Goal: Task Accomplishment & Management: Manage account settings

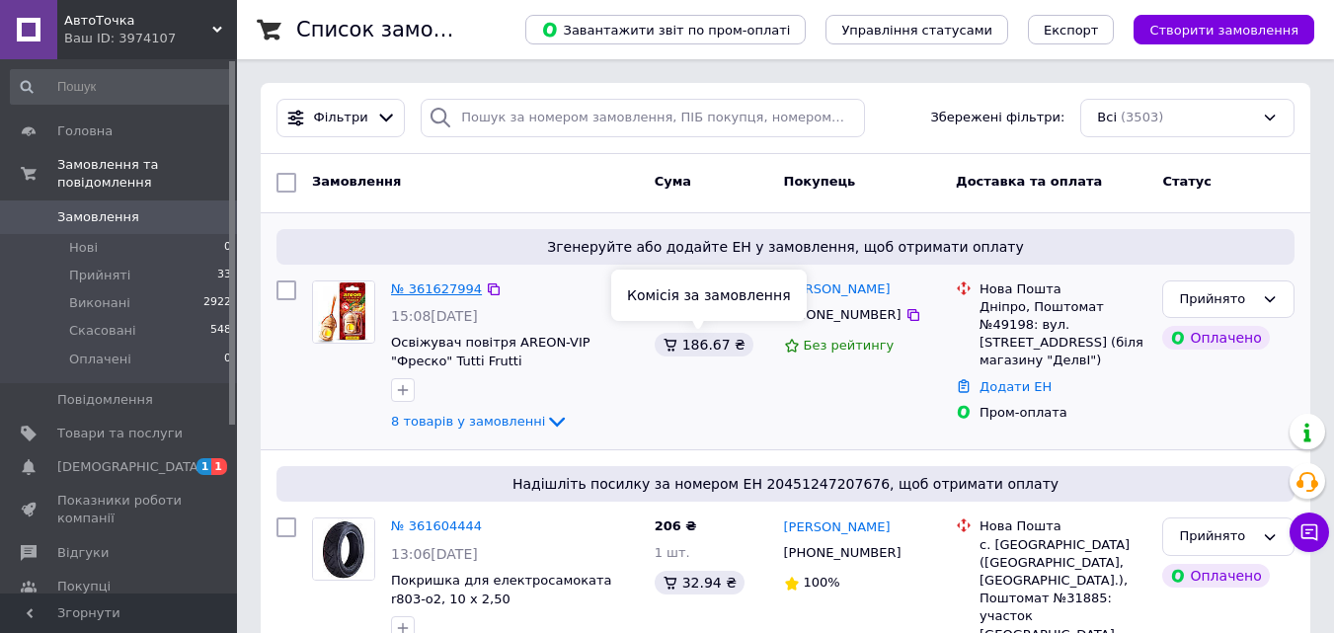
click at [438, 290] on link "№ 361627994" at bounding box center [436, 288] width 91 height 15
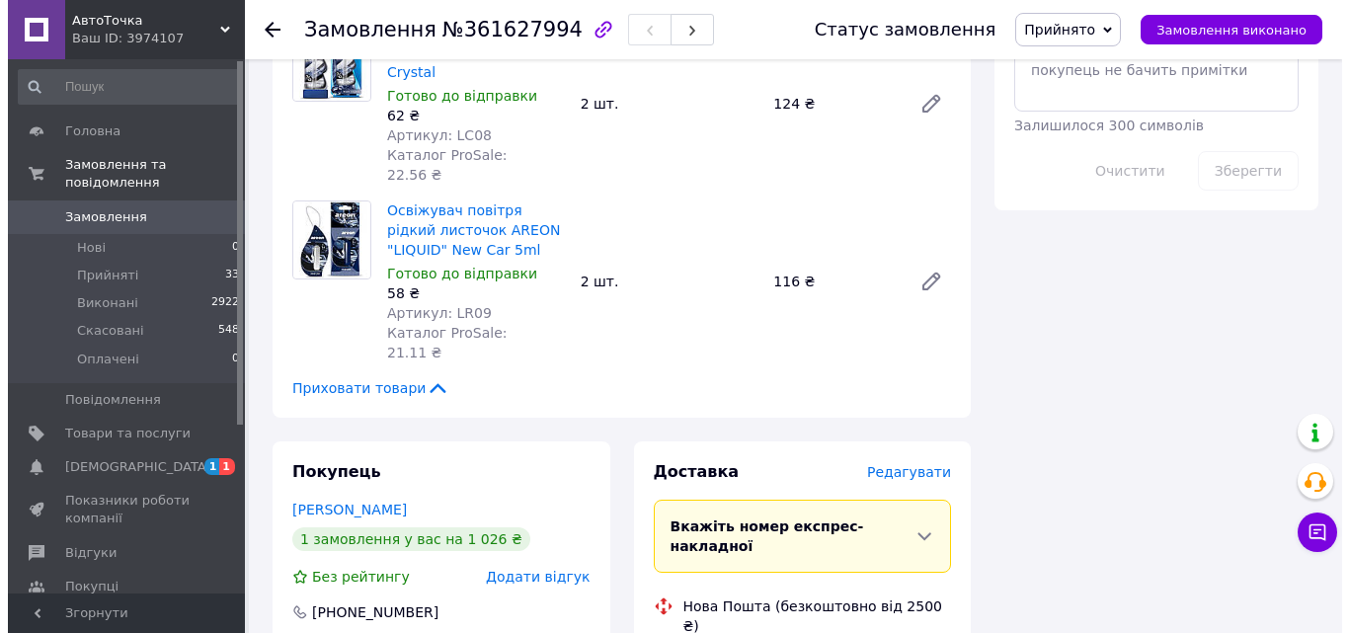
scroll to position [1284, 0]
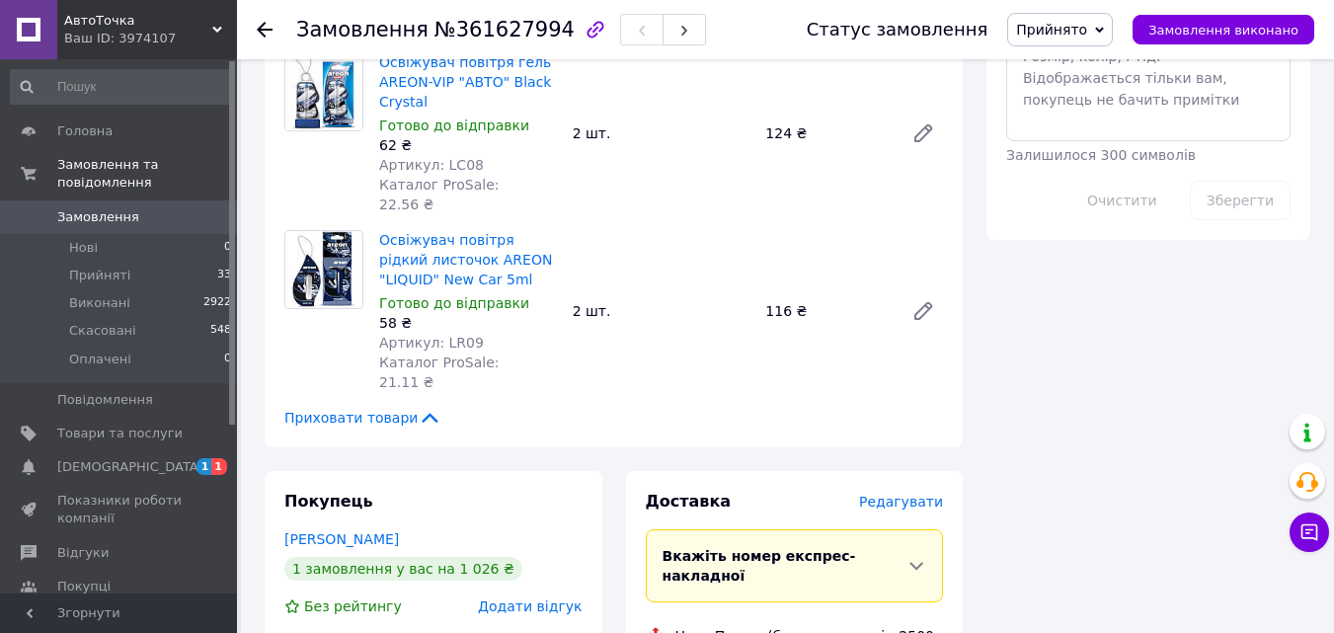
click at [900, 492] on div "Редагувати" at bounding box center [901, 502] width 84 height 20
click at [903, 494] on span "Редагувати" at bounding box center [901, 502] width 84 height 16
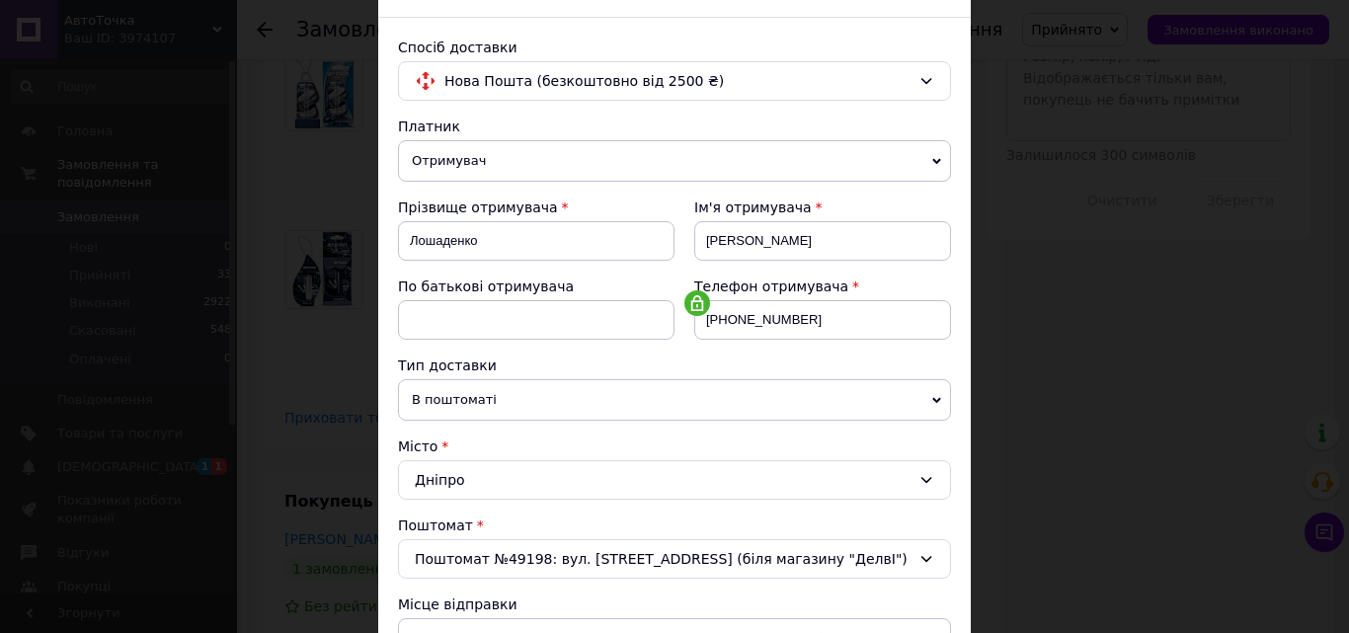
scroll to position [494, 0]
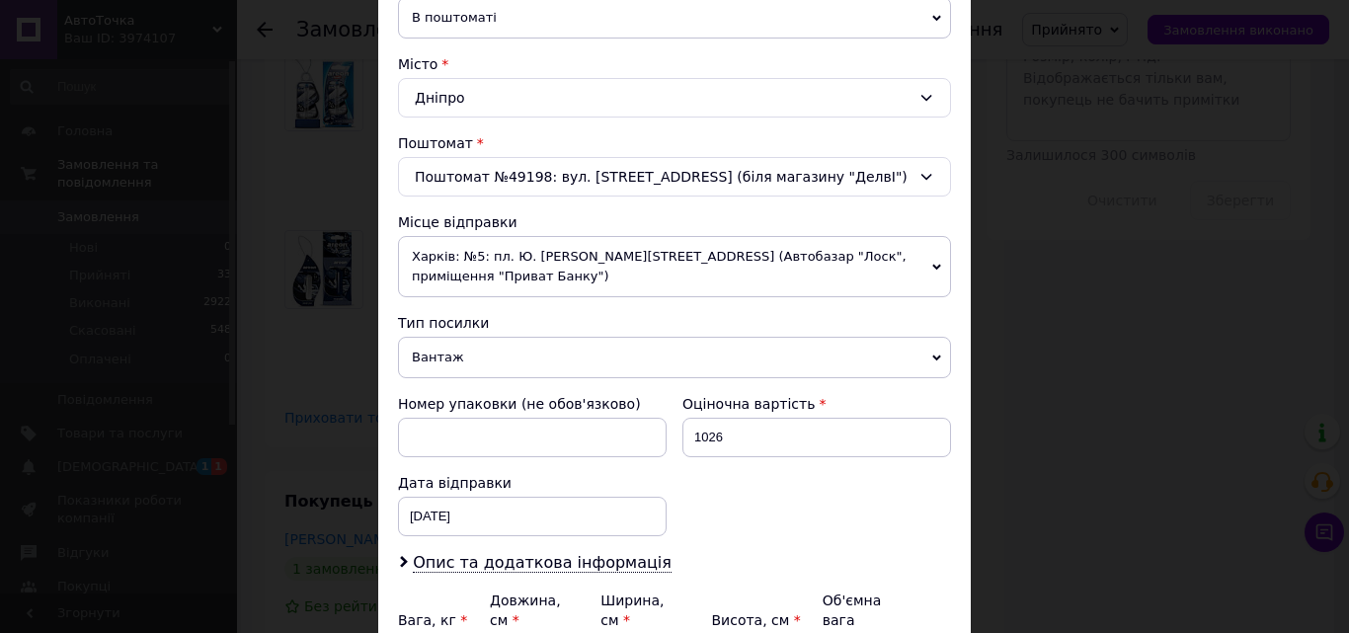
click at [477, 252] on span "Харків: №5: пл. Ю. [PERSON_NAME][STREET_ADDRESS] (Автобазар "Лоск", приміщення …" at bounding box center [674, 266] width 553 height 61
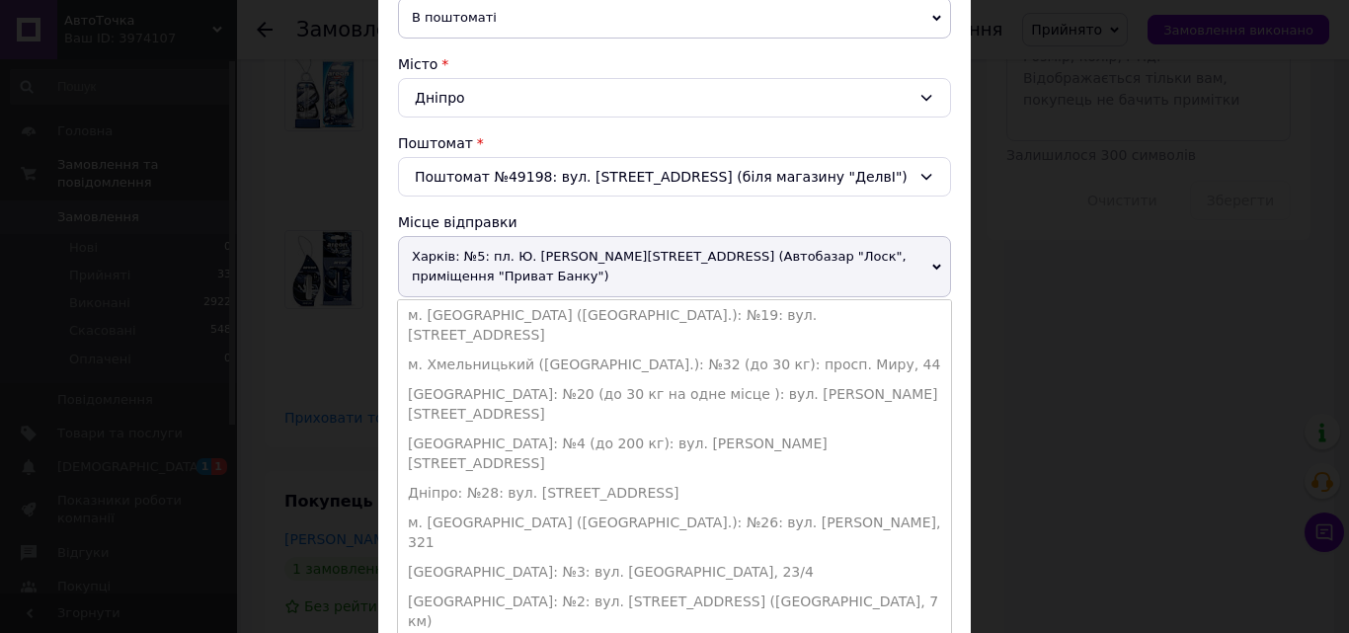
drag, startPoint x: 449, startPoint y: 470, endPoint x: 466, endPoint y: 468, distance: 16.9
click at [449, 557] on li "[GEOGRAPHIC_DATA]: №3: вул. [GEOGRAPHIC_DATA], 23/4" at bounding box center [674, 572] width 553 height 30
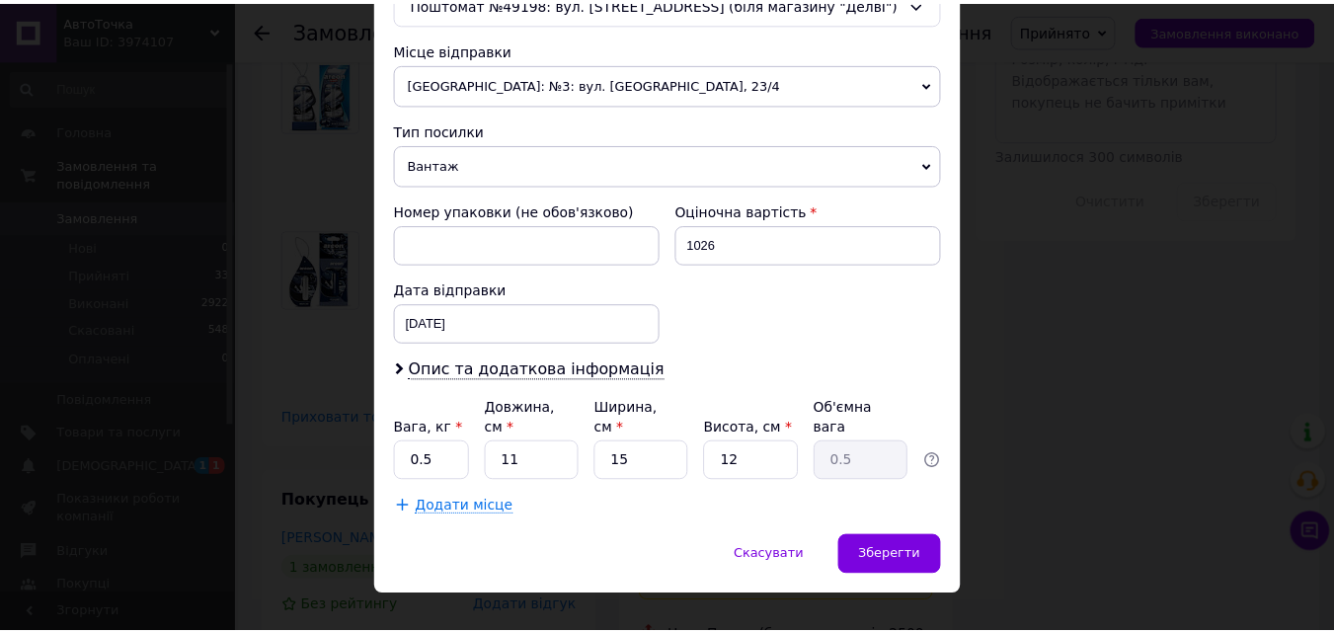
scroll to position [678, 0]
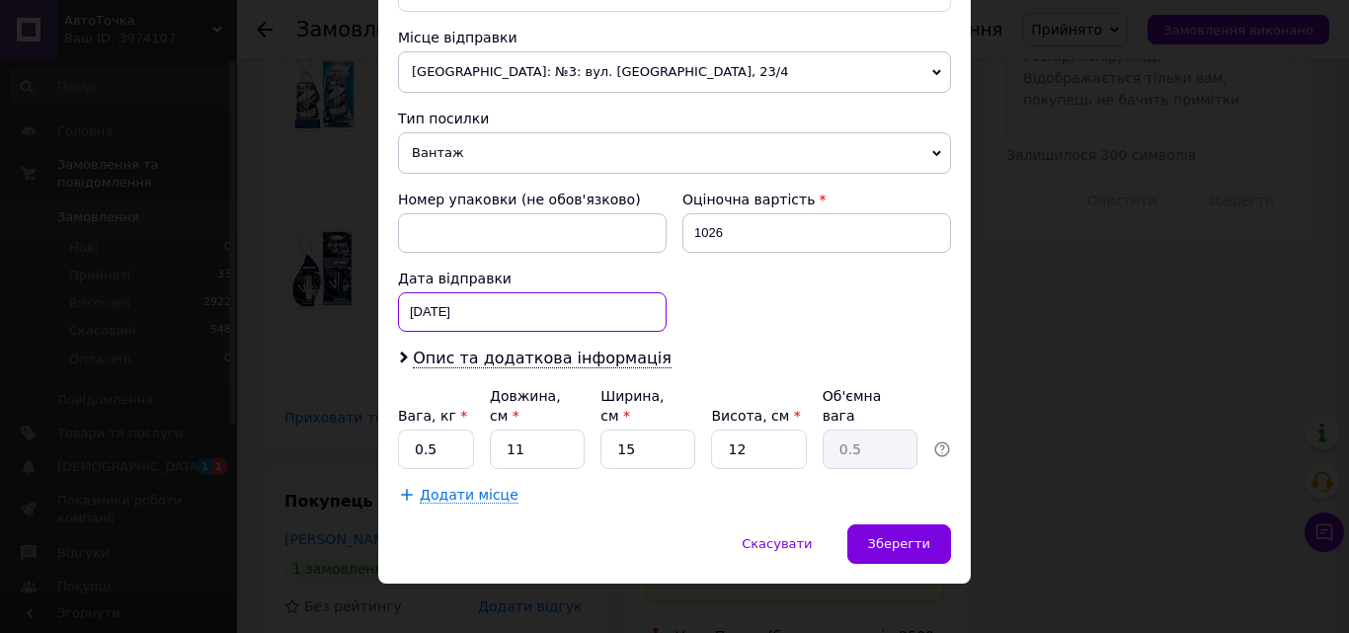
click at [444, 308] on div "[DATE] < 2025 > < Сентябрь > Пн Вт Ср Чт Пт Сб Вс 1 2 3 4 5 6 7 8 9 10 11 12 13…" at bounding box center [532, 312] width 269 height 40
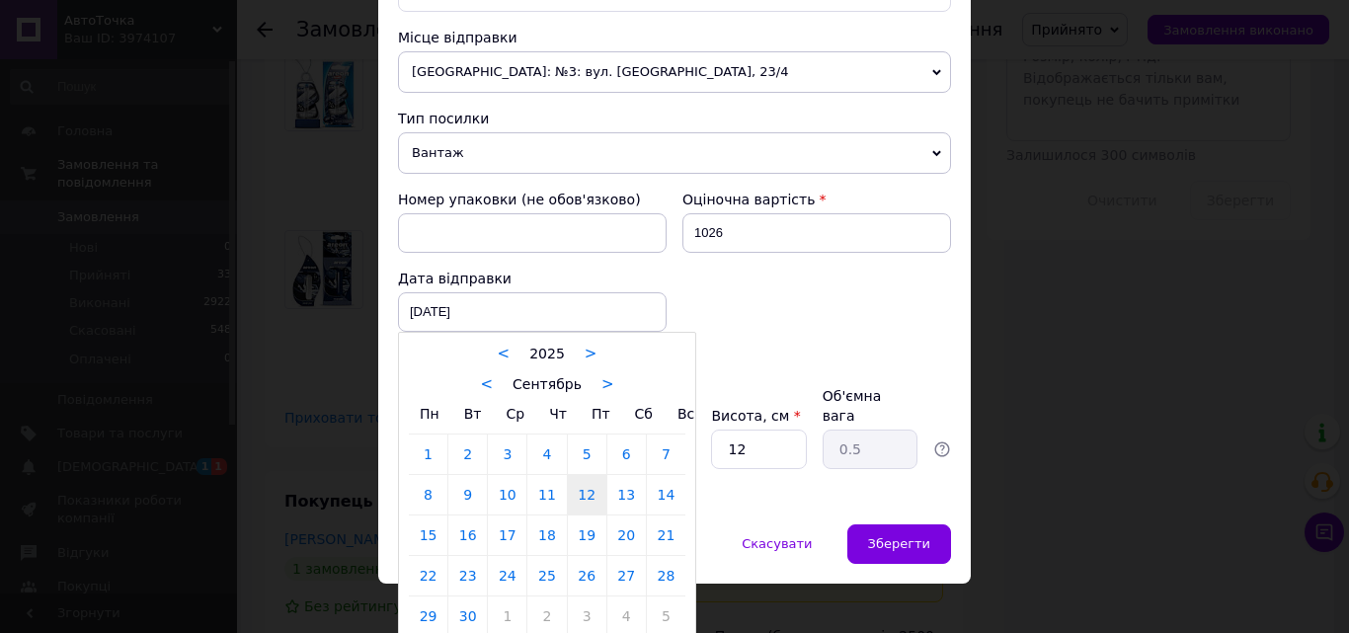
click at [625, 492] on link "13" at bounding box center [626, 495] width 39 height 40
type input "[DATE]"
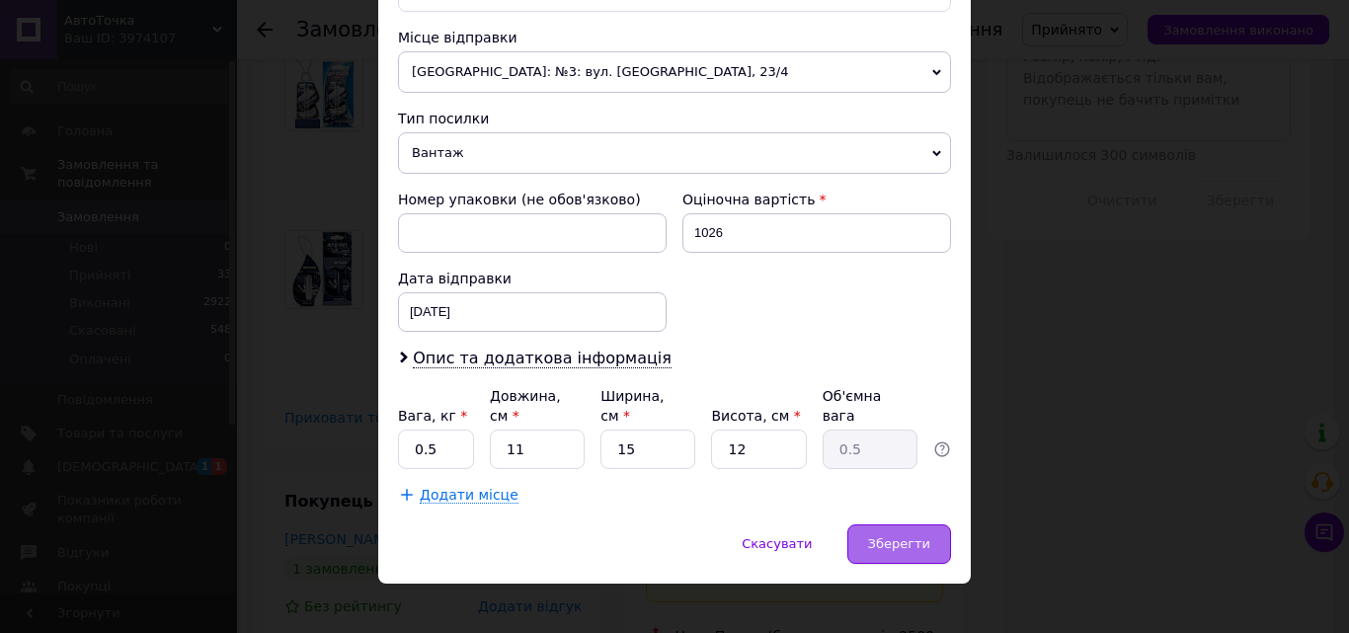
click at [898, 536] on span "Зберегти" at bounding box center [899, 543] width 62 height 15
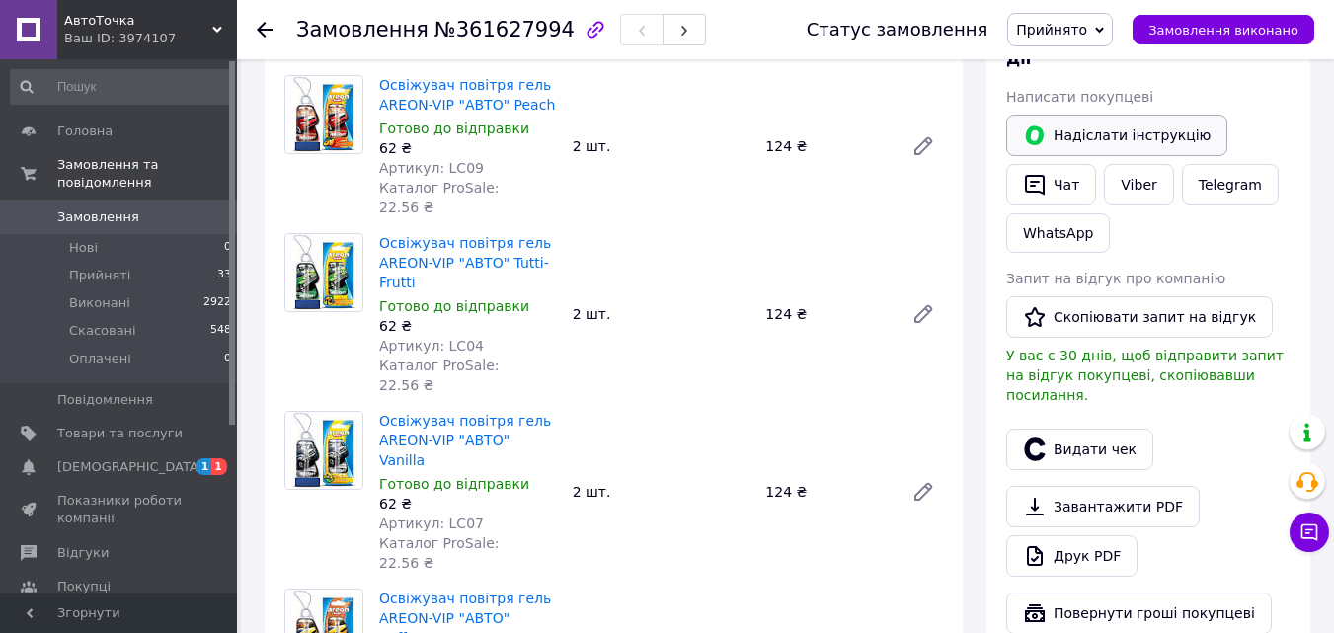
scroll to position [296, 0]
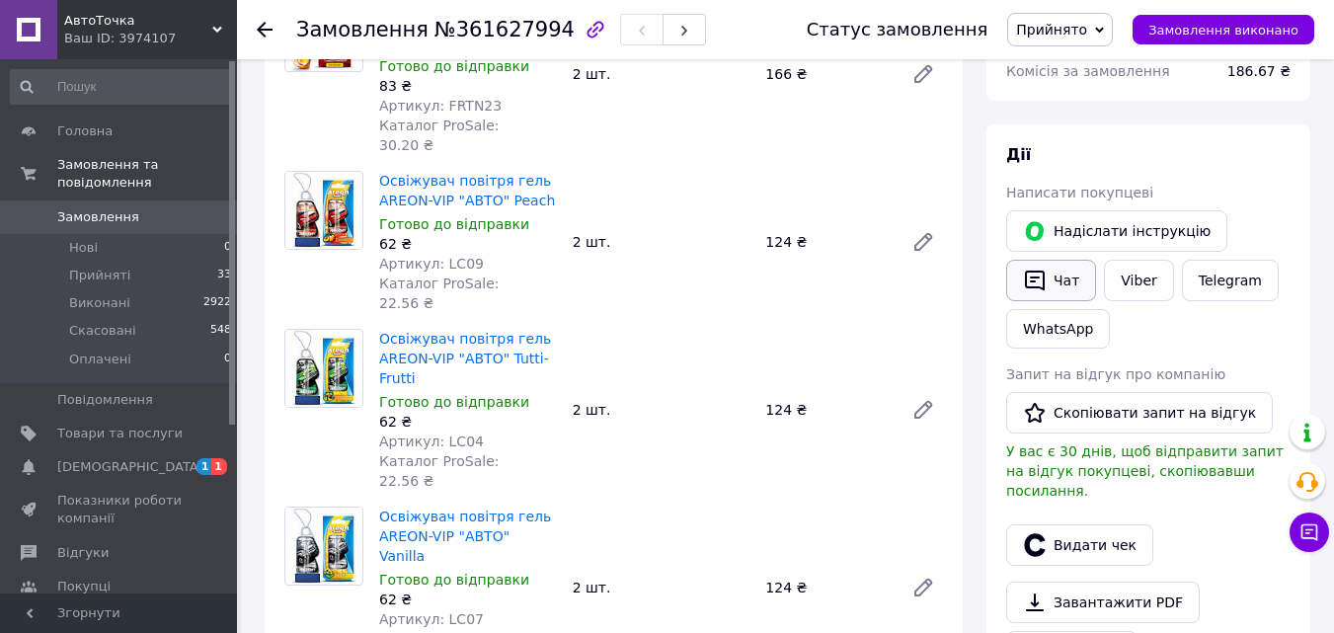
click at [1065, 261] on button "Чат" at bounding box center [1051, 280] width 90 height 41
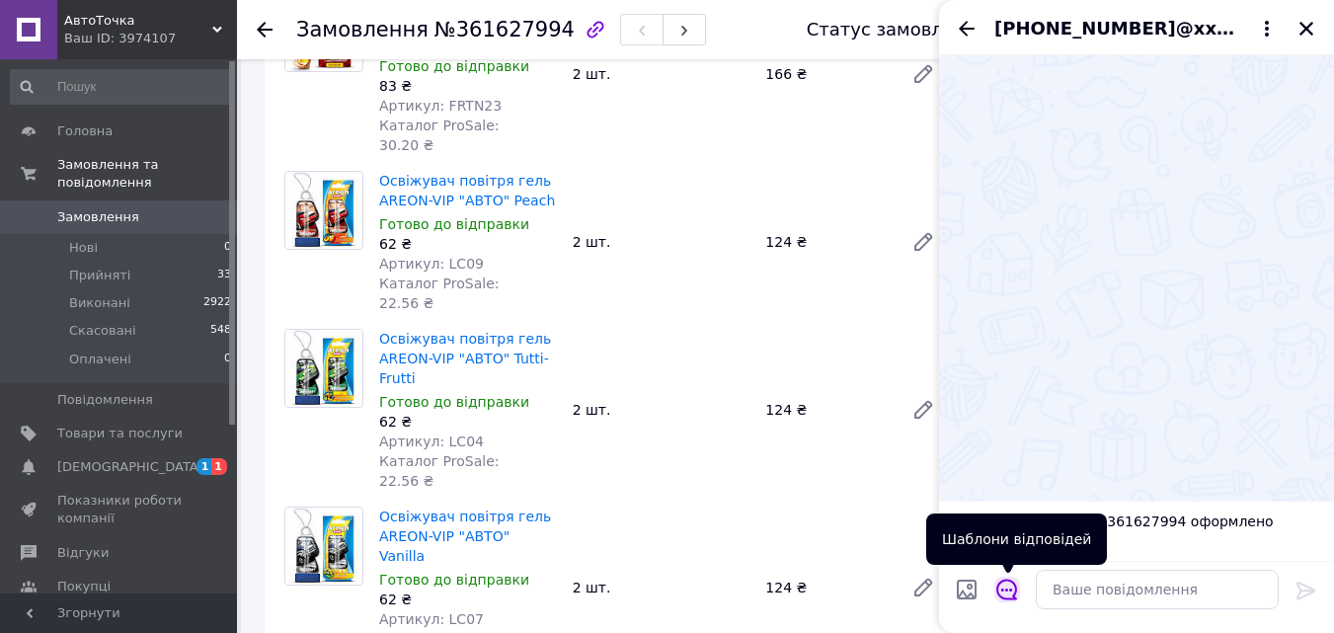
click at [1005, 591] on icon "Відкрити шаблони відповідей" at bounding box center [1007, 590] width 21 height 21
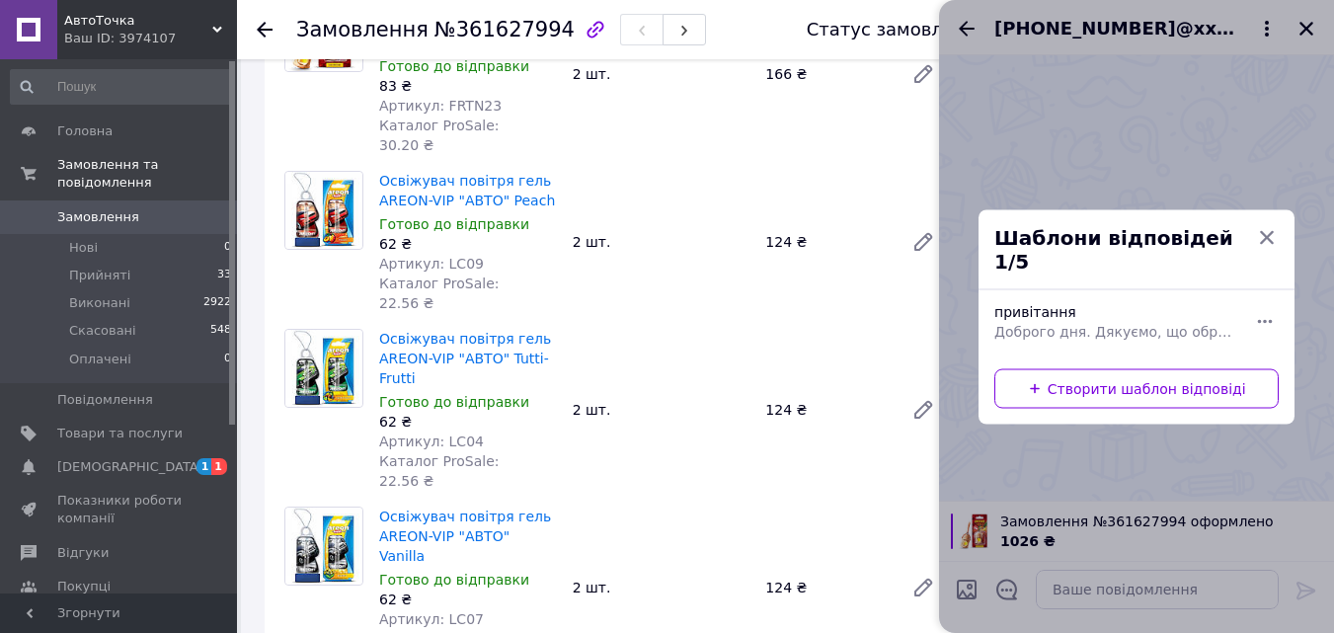
drag, startPoint x: 1097, startPoint y: 320, endPoint x: 1103, endPoint y: 333, distance: 14.1
click at [1101, 326] on span "Доброго дня. Дякуємо, що обрали наш інтернет-магазин! Ваше замовлення прийняте,…" at bounding box center [1115, 331] width 241 height 20
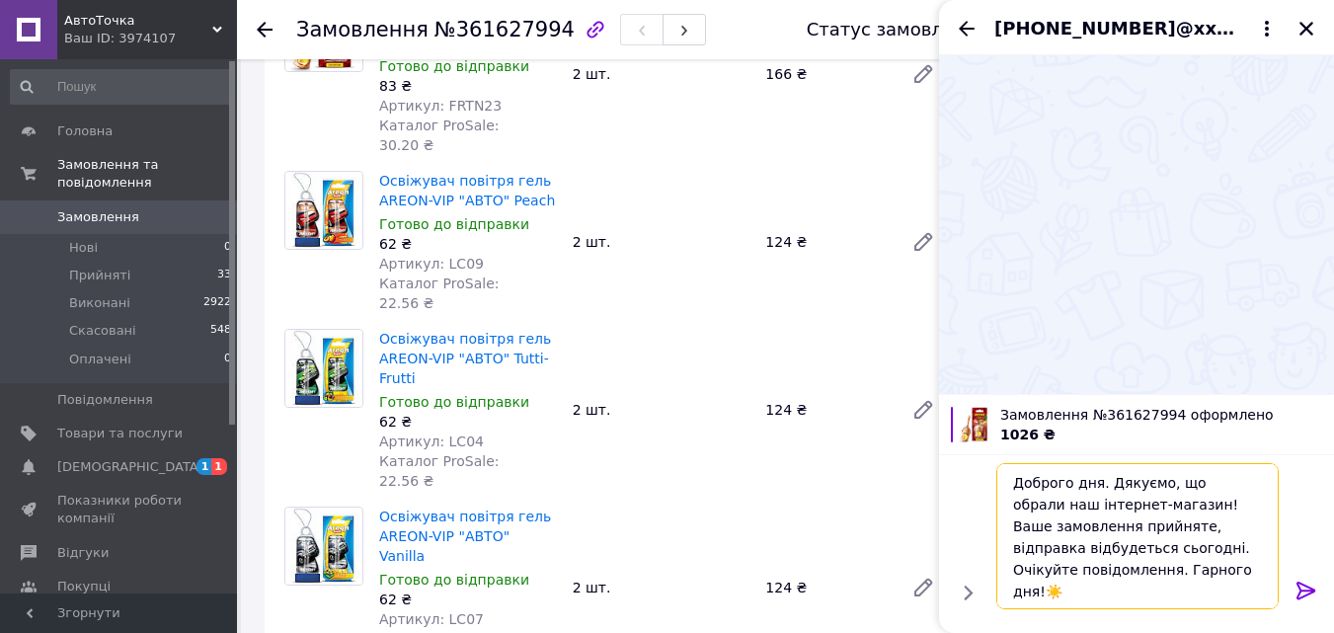
click at [1146, 550] on textarea "Доброго дня. Дякуємо, що обрали наш інтернет-магазин! Ваше замовлення прийняте,…" at bounding box center [1138, 536] width 282 height 146
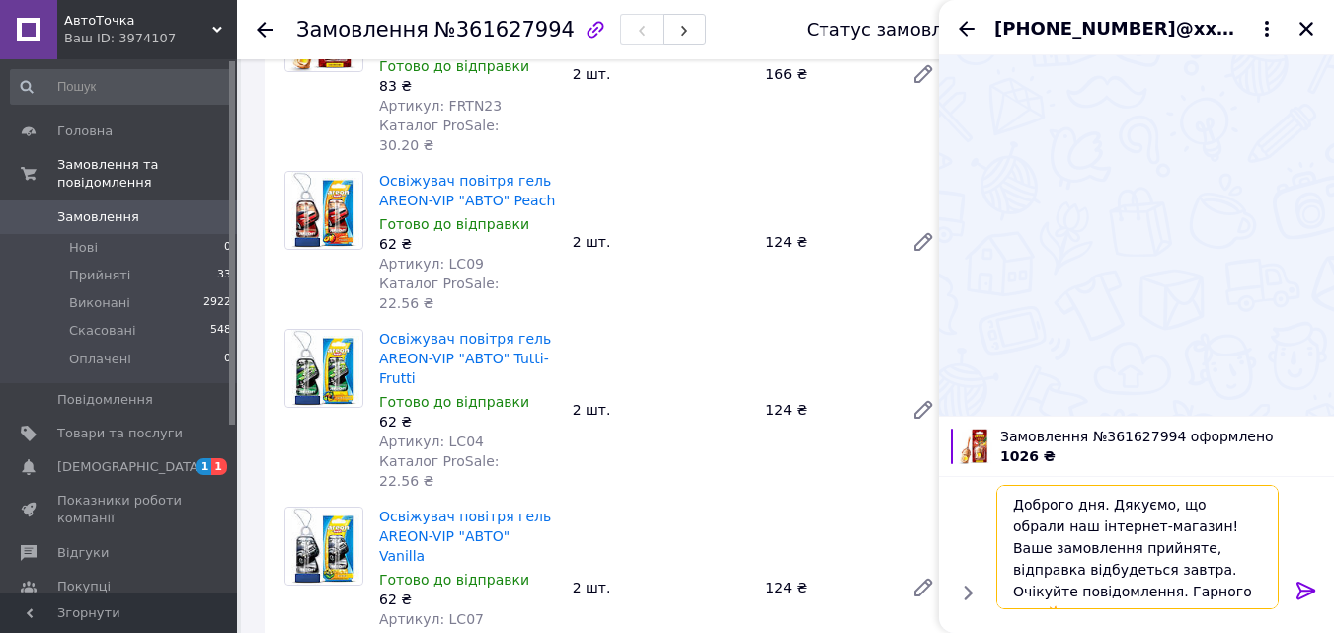
click at [1187, 588] on textarea "Доброго дня. Дякуємо, що обрали наш інтернет-магазин! Ваше замовлення прийняте,…" at bounding box center [1138, 547] width 282 height 124
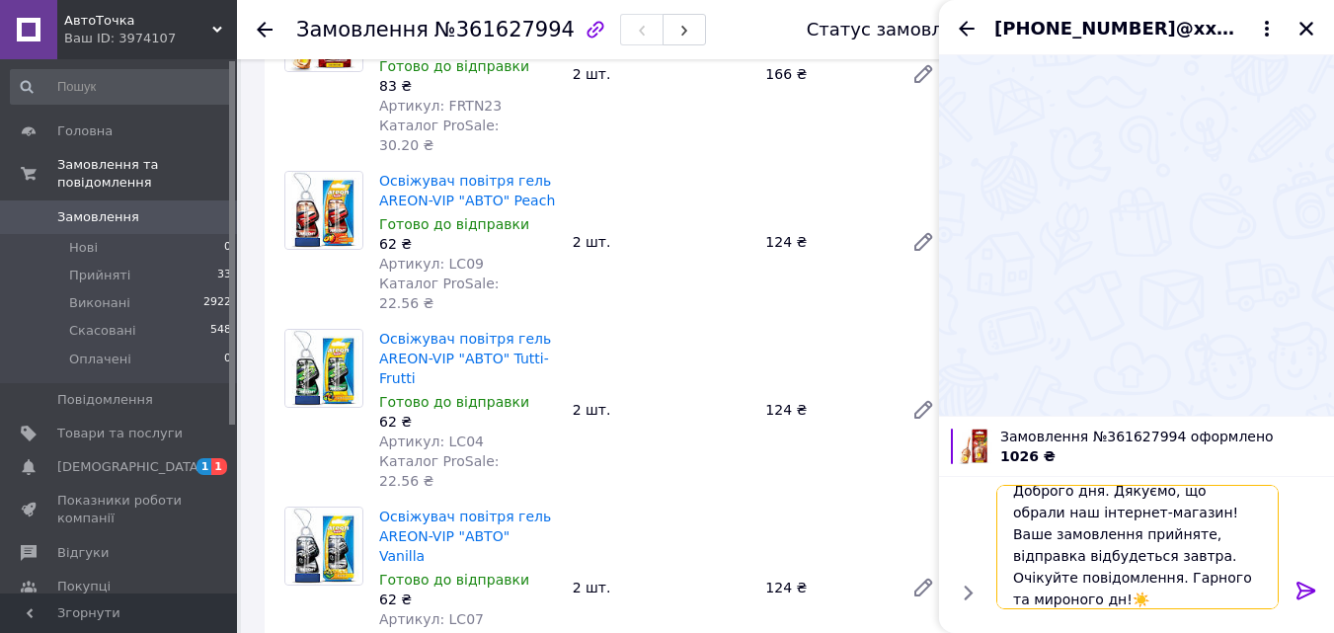
type textarea "Доброго дня. Дякуємо, що обрали наш інтернет-магазин! Ваше замовлення прийняте,…"
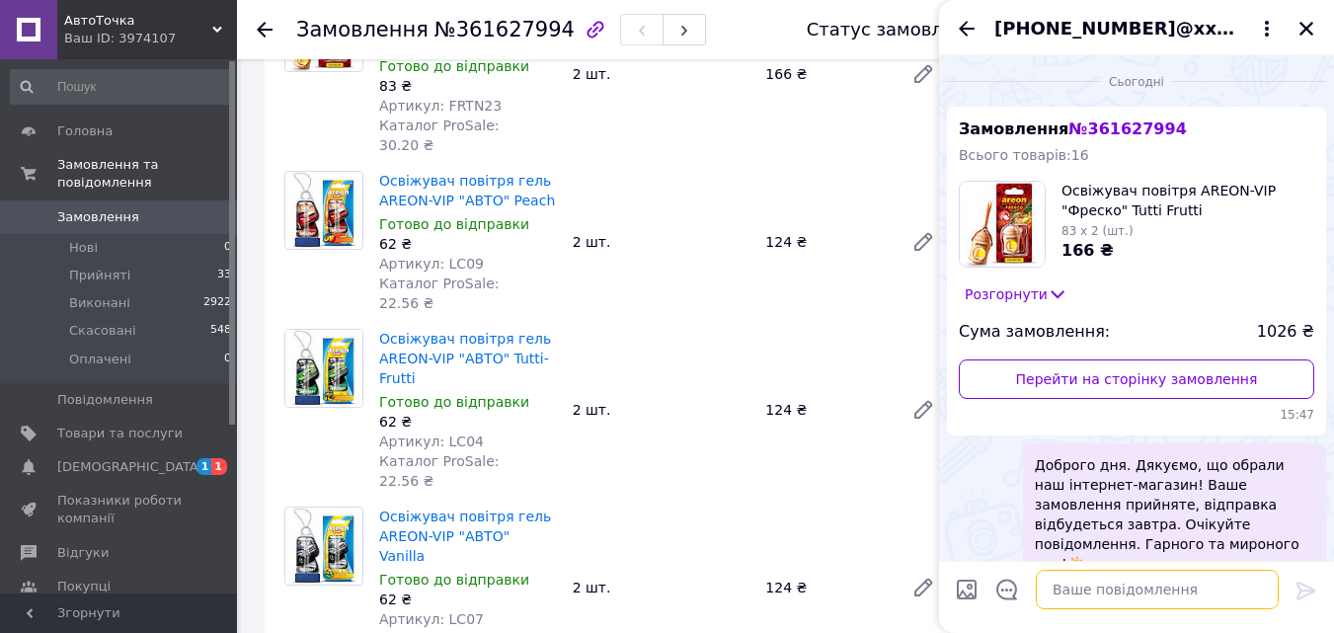
scroll to position [0, 0]
drag, startPoint x: 1314, startPoint y: 32, endPoint x: 1302, endPoint y: 38, distance: 13.3
click at [1313, 32] on icon "Закрити" at bounding box center [1307, 29] width 18 height 18
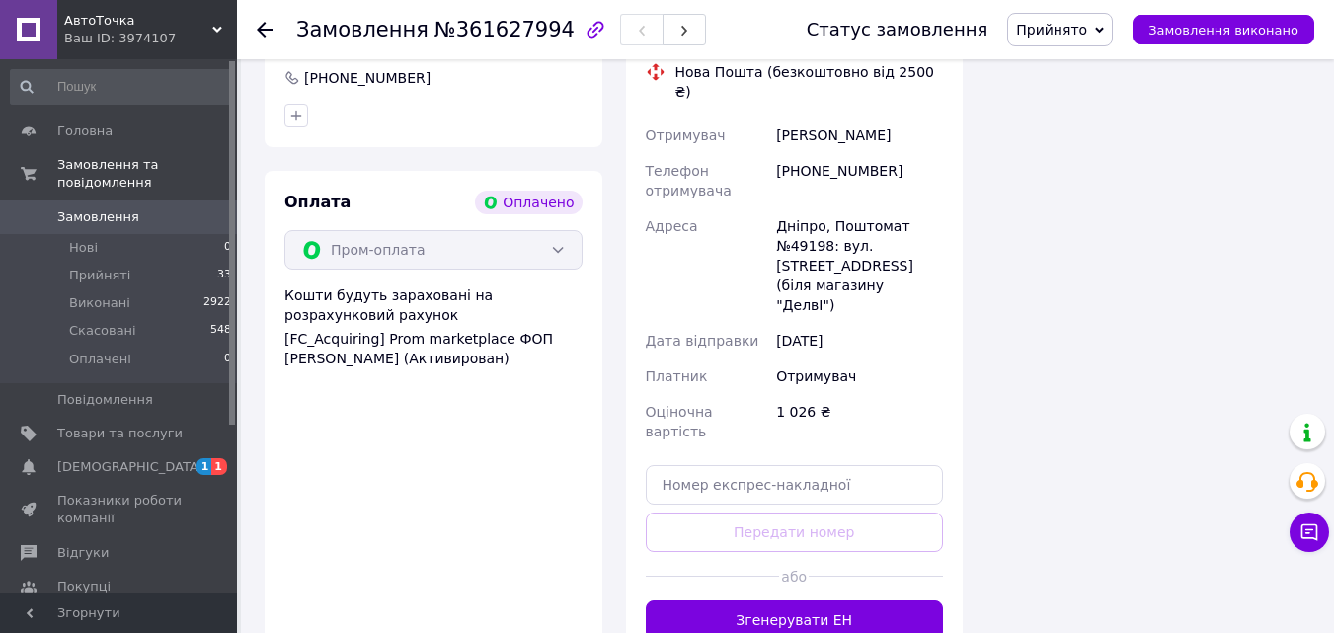
scroll to position [1876, 0]
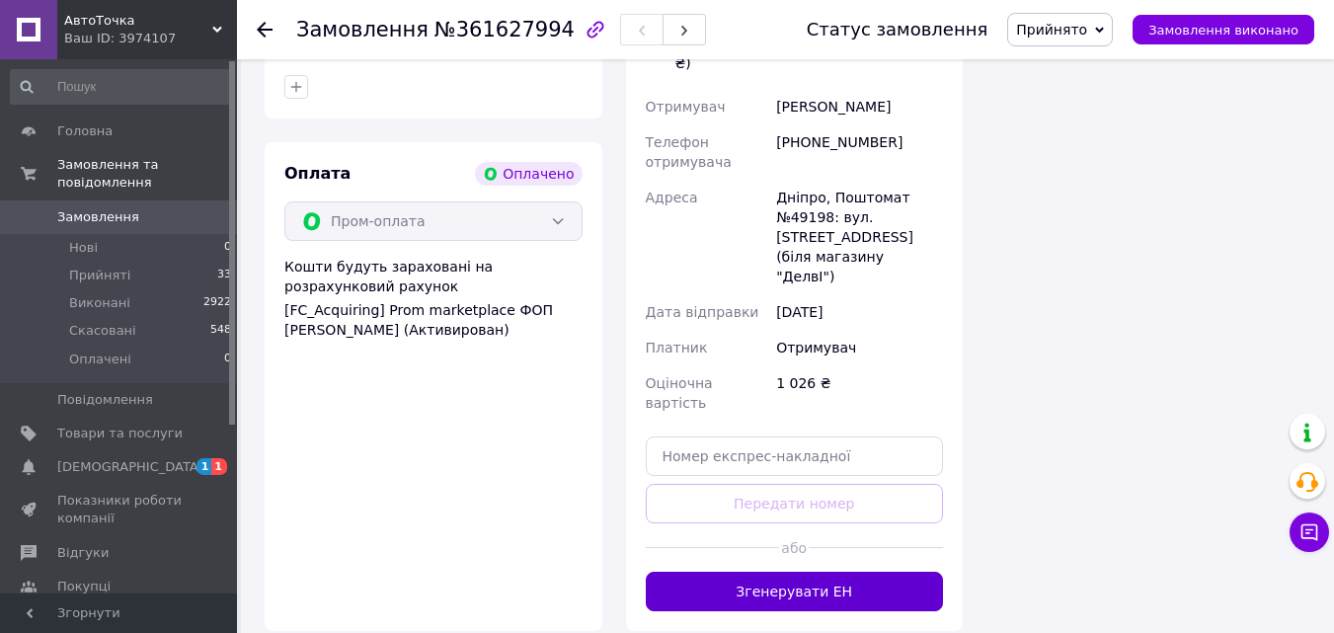
click at [803, 572] on button "Згенерувати ЕН" at bounding box center [795, 592] width 298 height 40
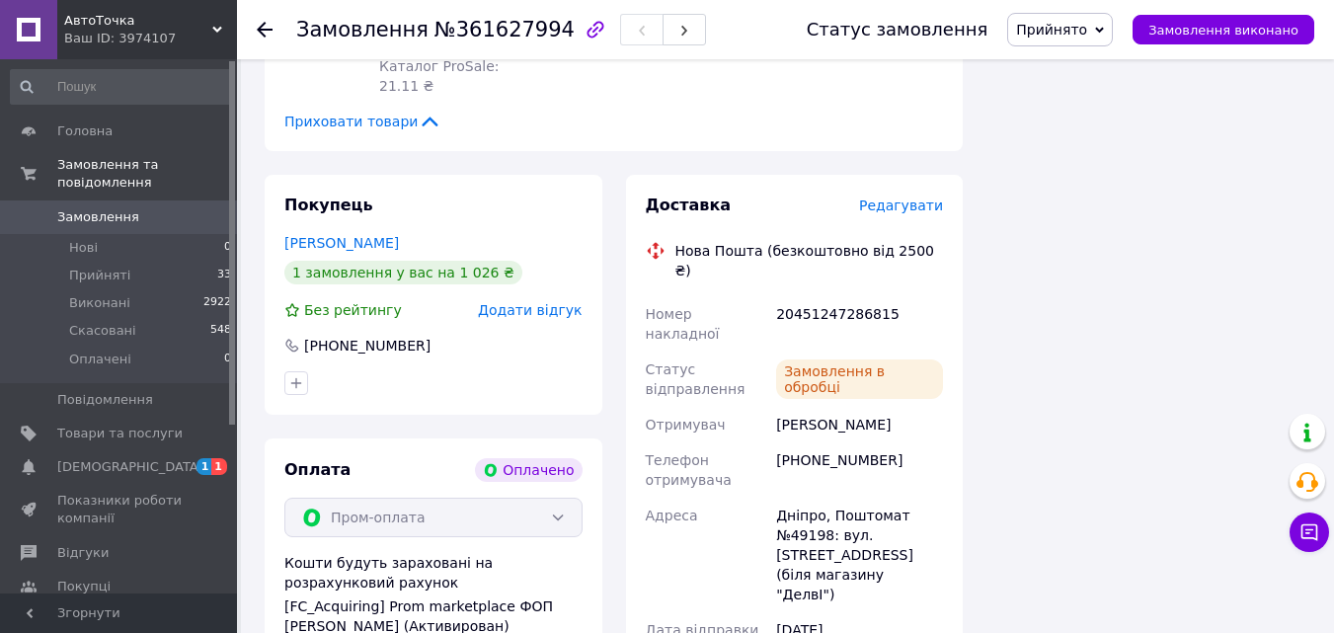
scroll to position [1481, 0]
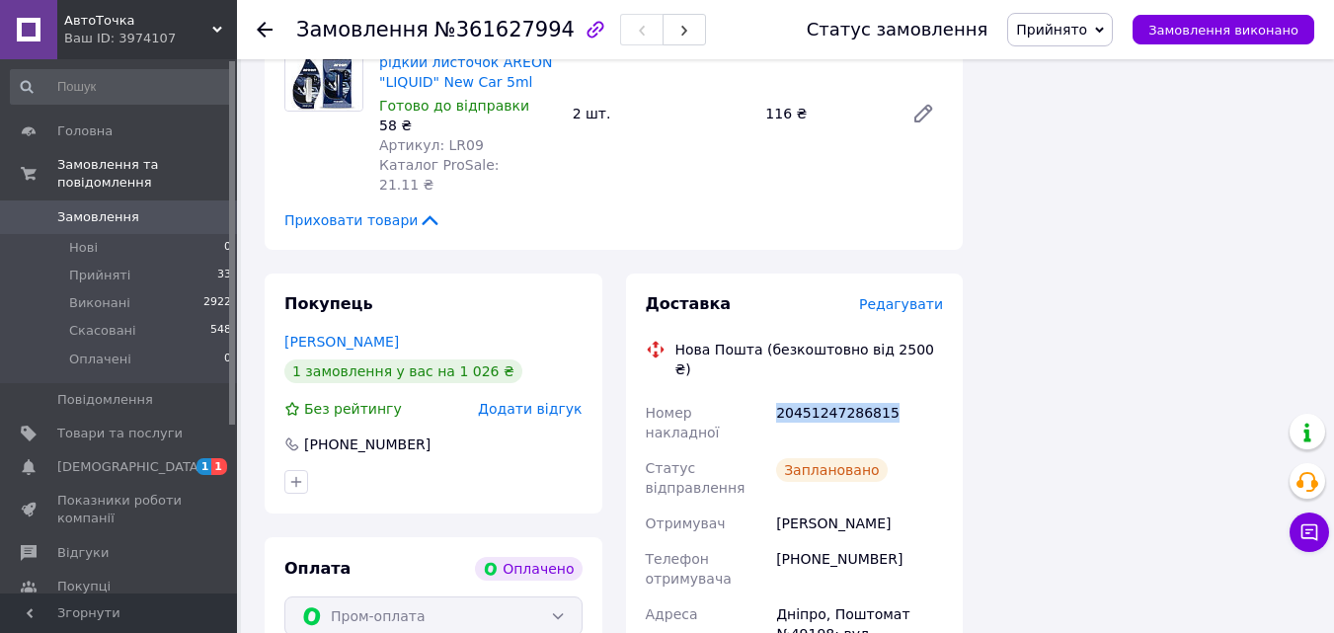
drag, startPoint x: 882, startPoint y: 155, endPoint x: 777, endPoint y: 154, distance: 104.7
click at [777, 395] on div "20451247286815" at bounding box center [859, 422] width 175 height 55
copy div "20451247286815"
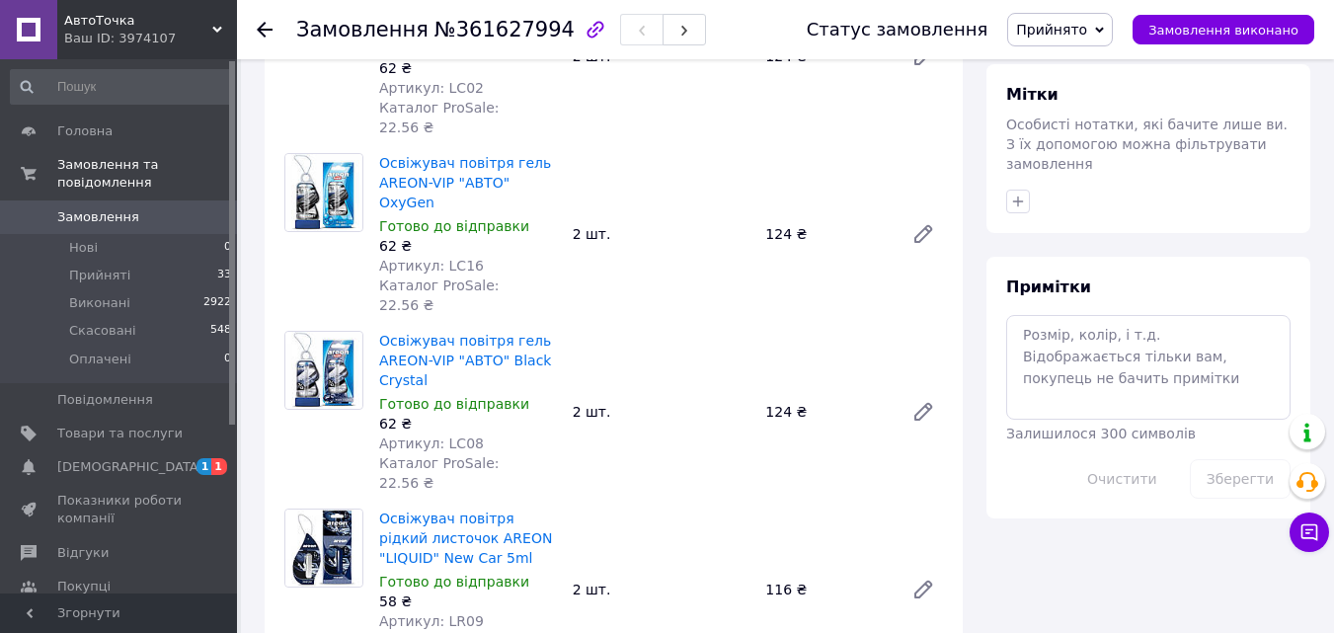
scroll to position [988, 0]
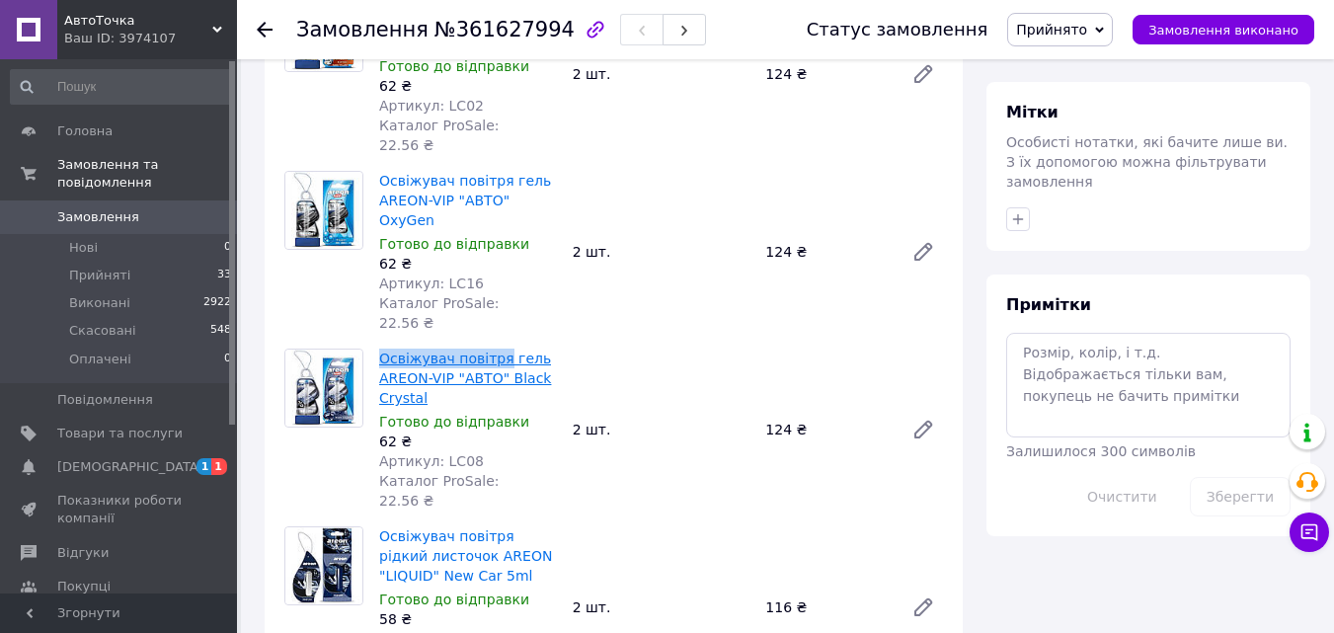
drag, startPoint x: 377, startPoint y: 157, endPoint x: 496, endPoint y: 163, distance: 118.7
click at [496, 345] on div "Освіжувач повітря гель AREON-VIP "АВТО" Black Crystal Готово до відправки 62 ₴ …" at bounding box center [468, 430] width 194 height 170
copy link "Освіжувач повітря"
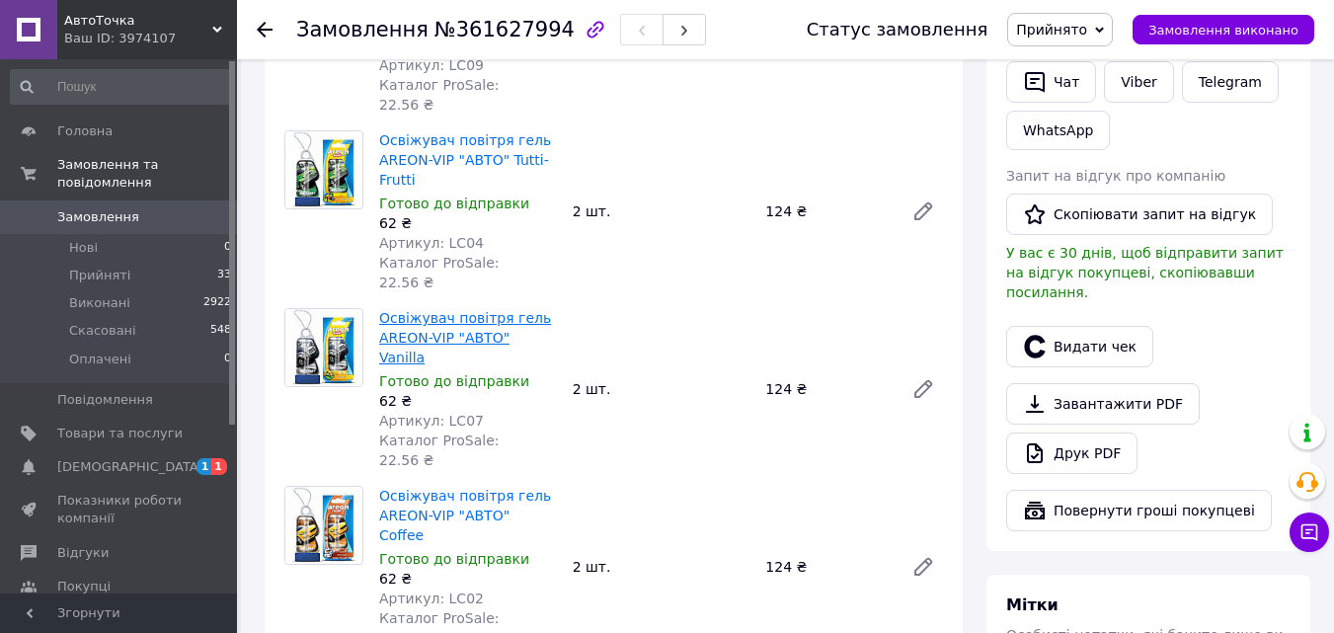
scroll to position [494, 0]
drag, startPoint x: 376, startPoint y: 234, endPoint x: 498, endPoint y: 244, distance: 121.9
click at [498, 305] on div "Освіжувач повітря гель AREON-VIP "АВТО" Vanilla Готово до відправки 62 ₴ Артику…" at bounding box center [468, 390] width 194 height 170
copy link "Освіжувач повітря"
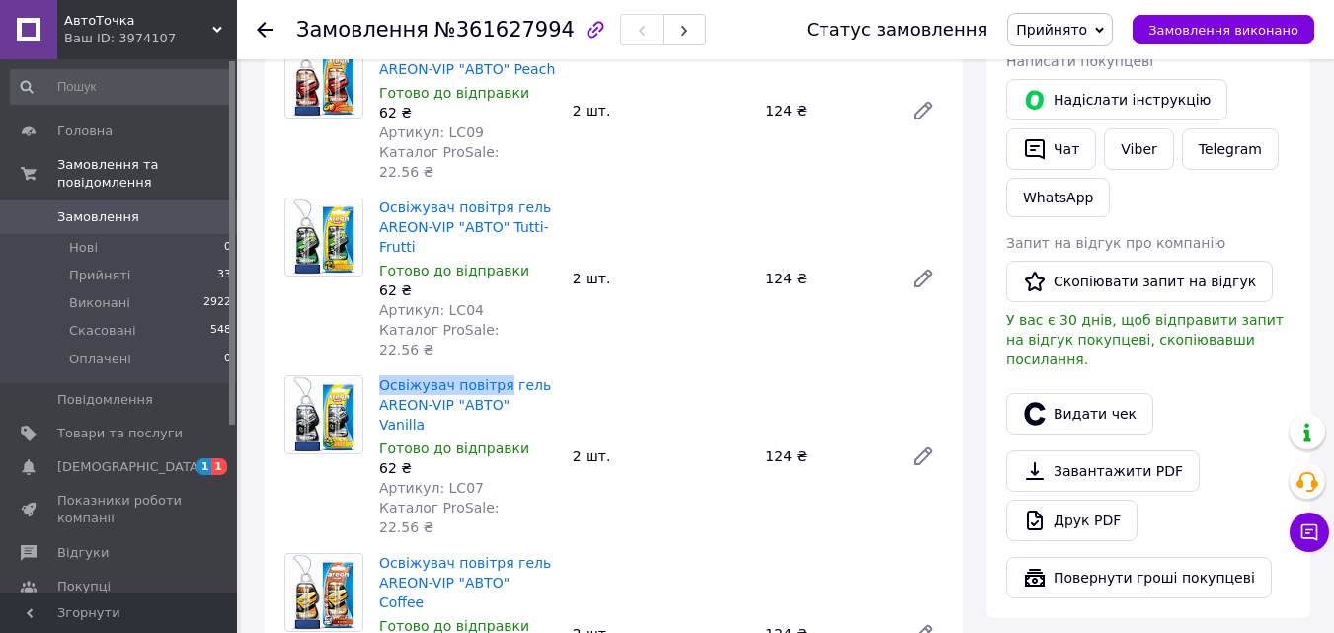
scroll to position [395, 0]
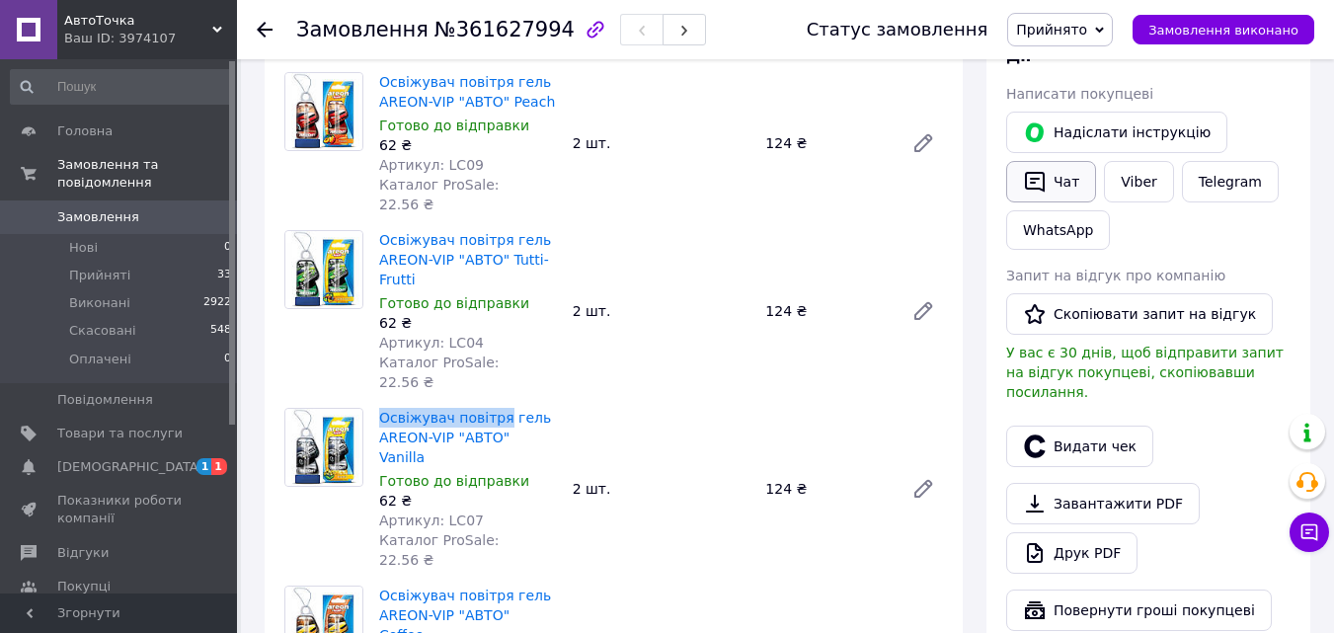
click at [1053, 184] on button "Чат" at bounding box center [1051, 181] width 90 height 41
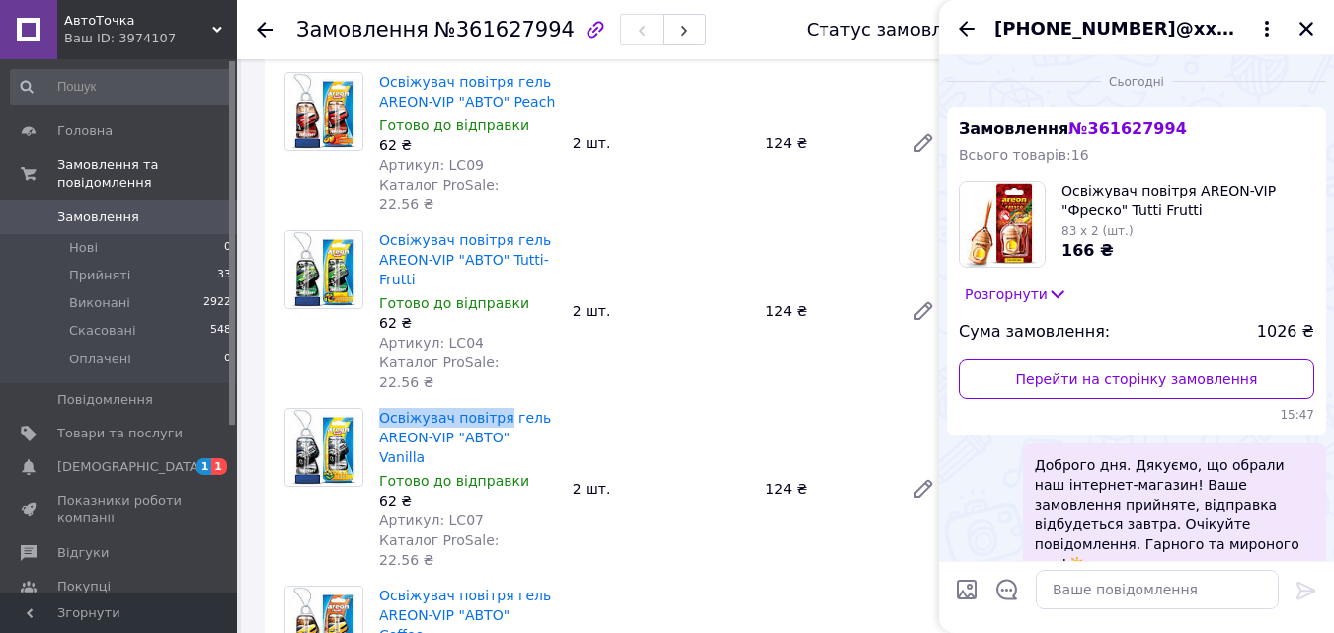
scroll to position [34, 0]
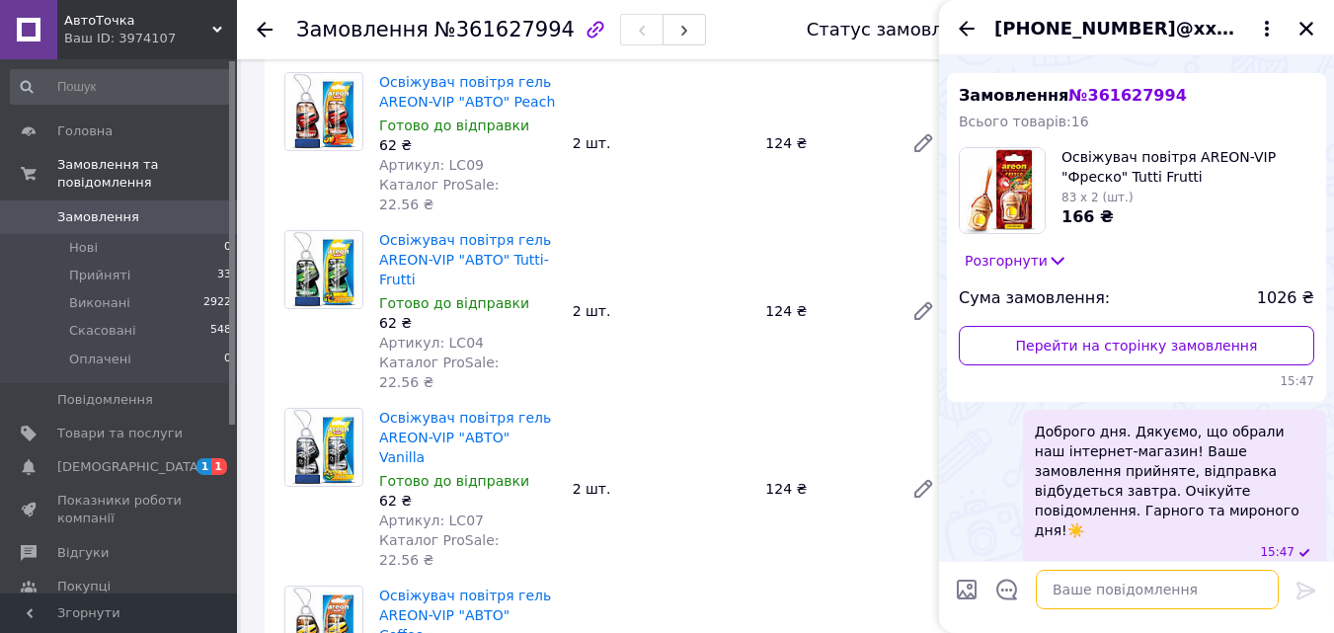
click at [1090, 591] on textarea at bounding box center [1157, 590] width 243 height 40
paste textarea "20451247291142"
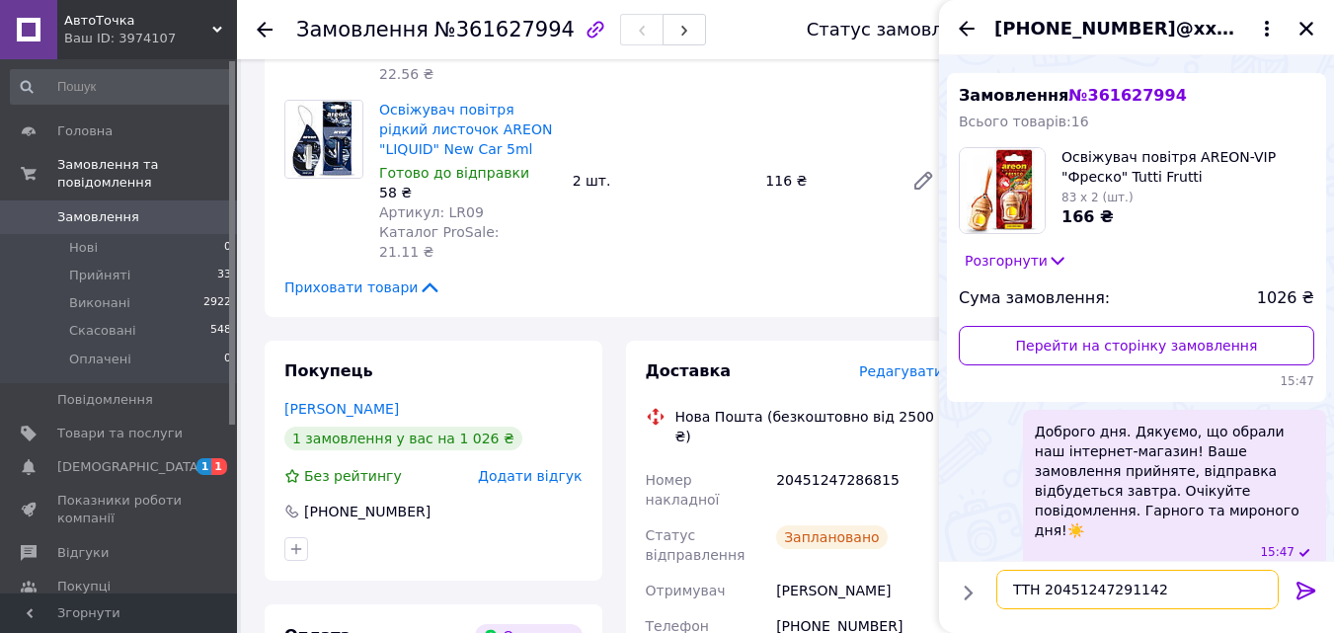
scroll to position [1383, 0]
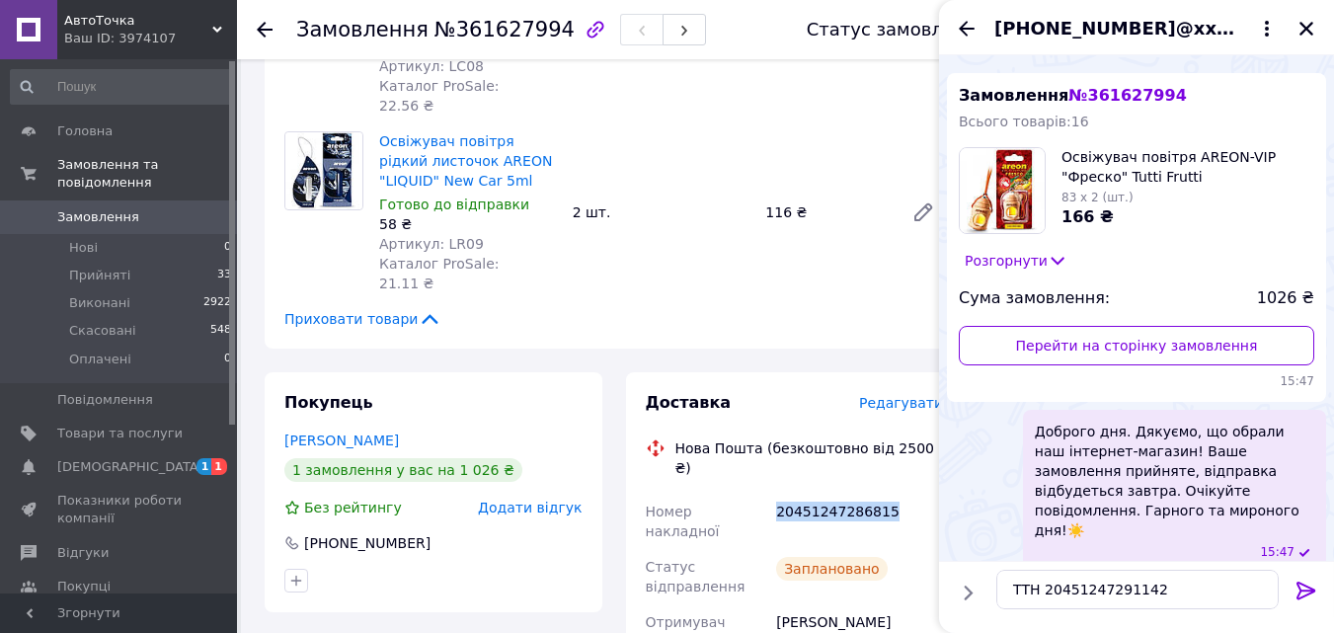
drag, startPoint x: 874, startPoint y: 256, endPoint x: 774, endPoint y: 256, distance: 99.8
click at [774, 494] on div "20451247286815" at bounding box center [859, 521] width 175 height 55
copy div "20451247286815"
click at [1156, 586] on textarea "ТТН 20451247291142" at bounding box center [1138, 590] width 282 height 40
paste textarea "20451247286815"
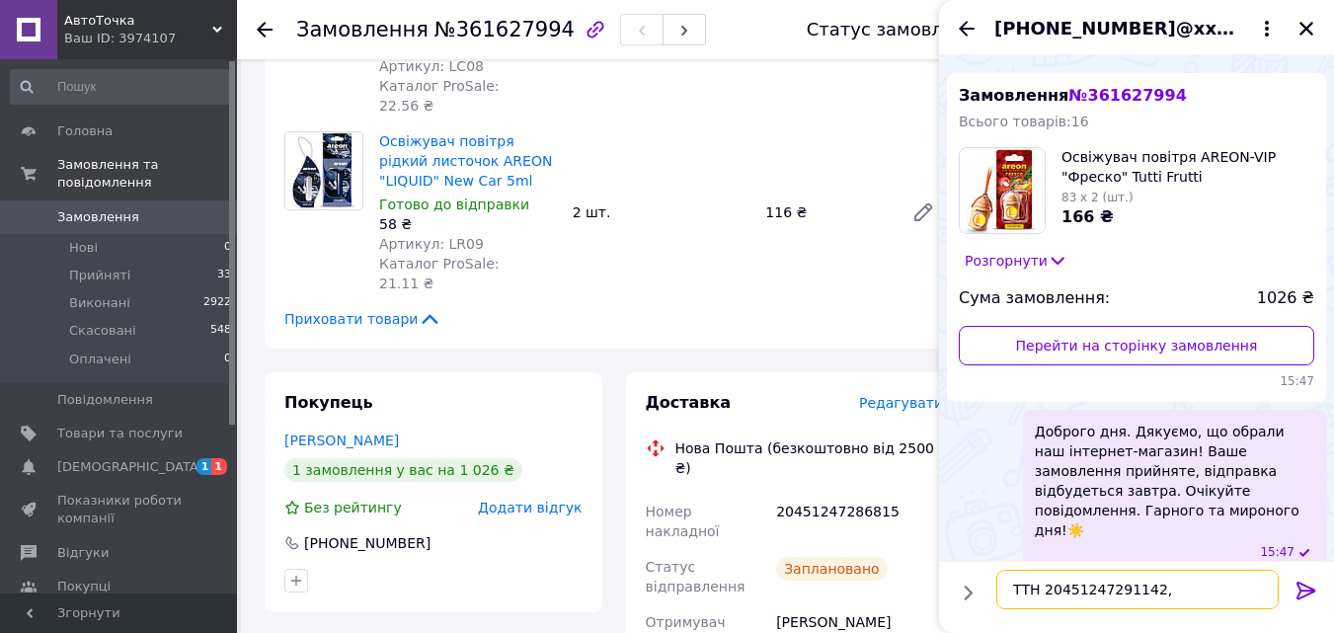
type textarea "ТТН 20451247291142, 20451247286815"
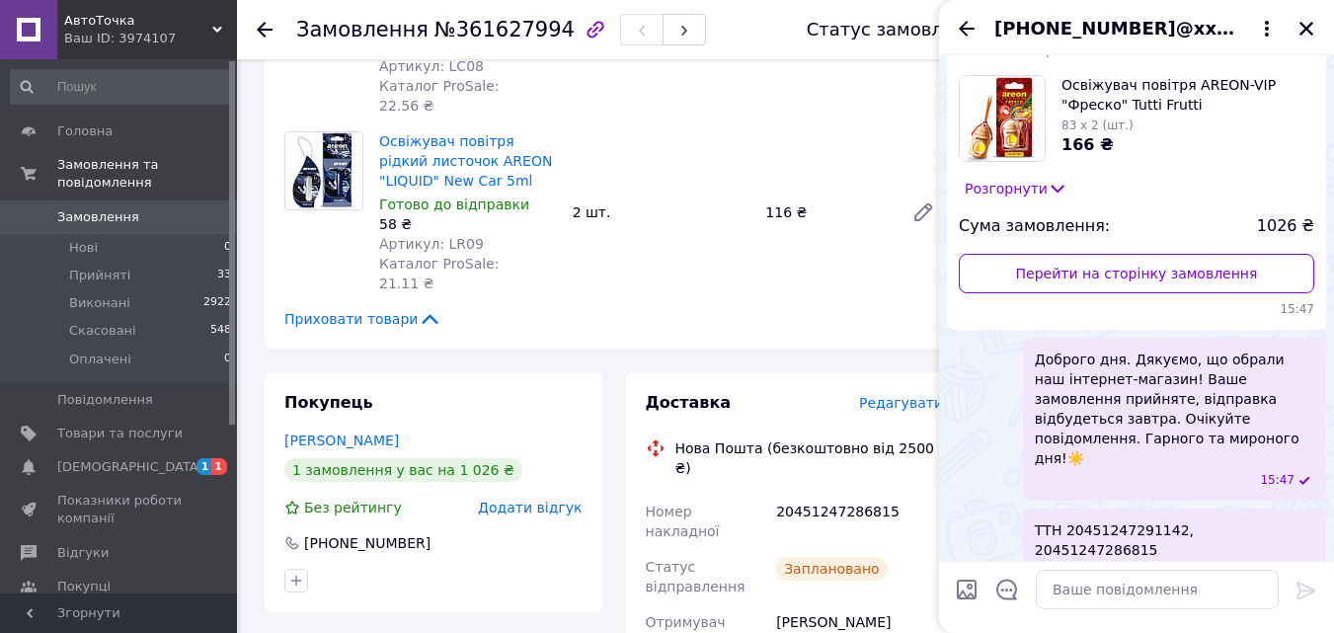
click at [1312, 24] on icon "Закрити" at bounding box center [1307, 29] width 18 height 18
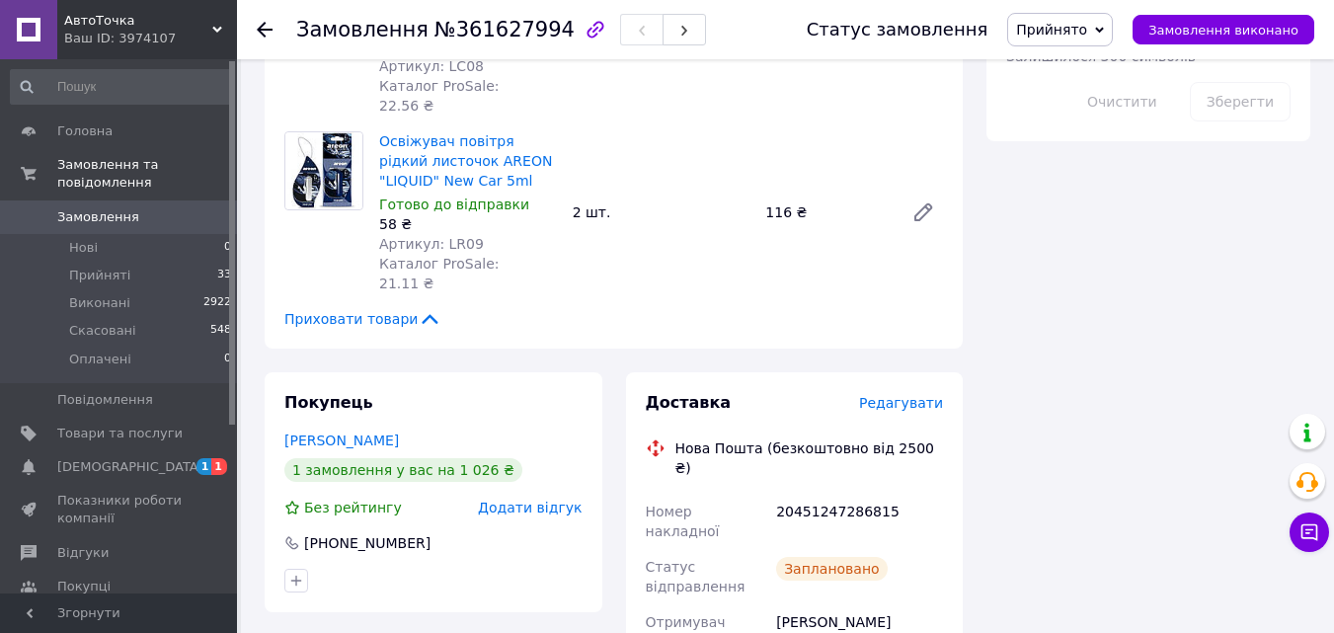
click at [123, 208] on span "Замовлення" at bounding box center [98, 217] width 82 height 18
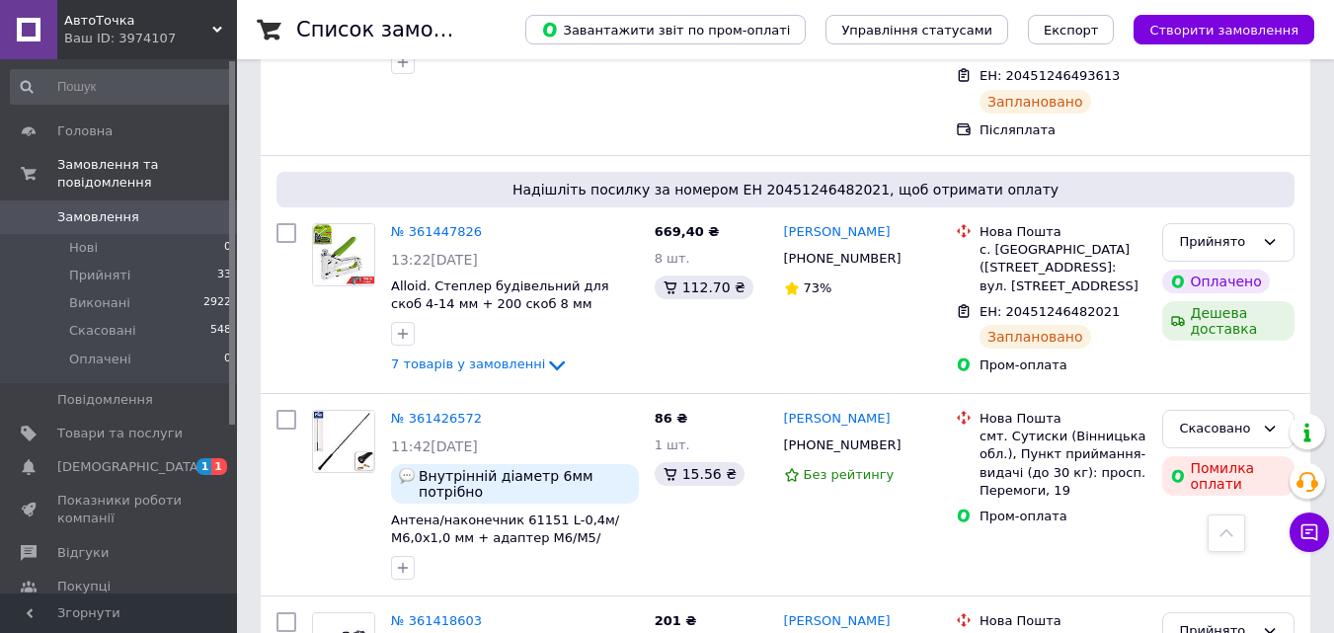
scroll to position [1975, 0]
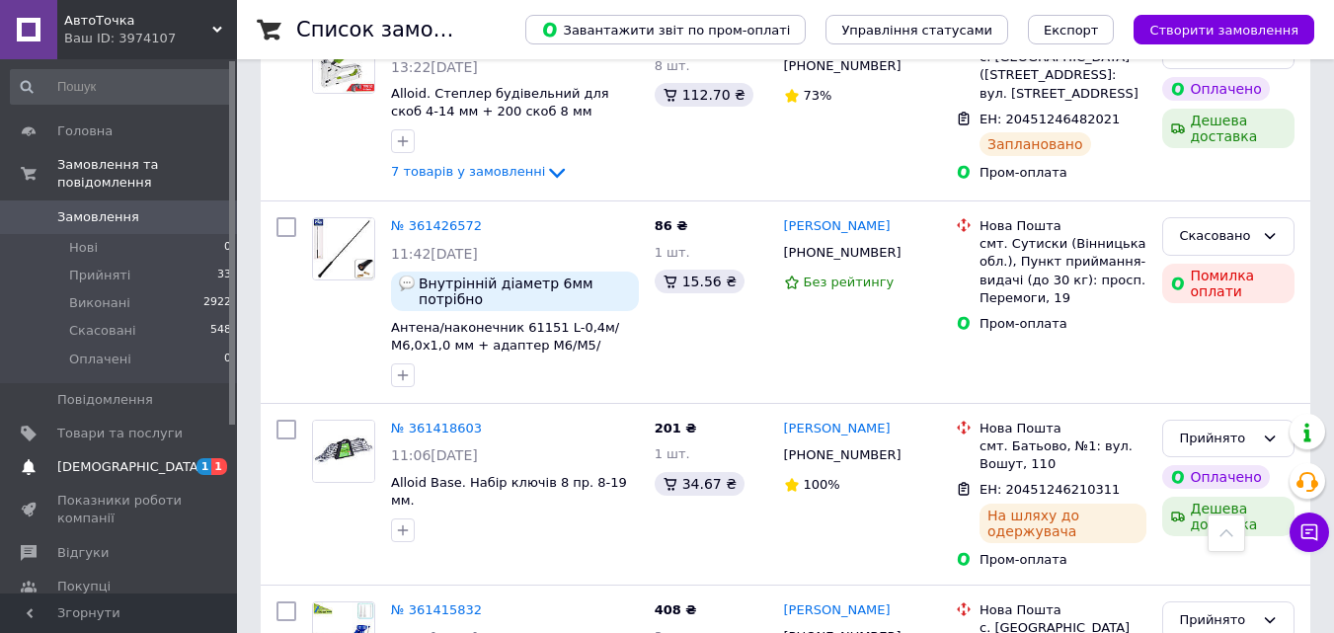
click at [89, 458] on span "[DEMOGRAPHIC_DATA]" at bounding box center [130, 467] width 146 height 18
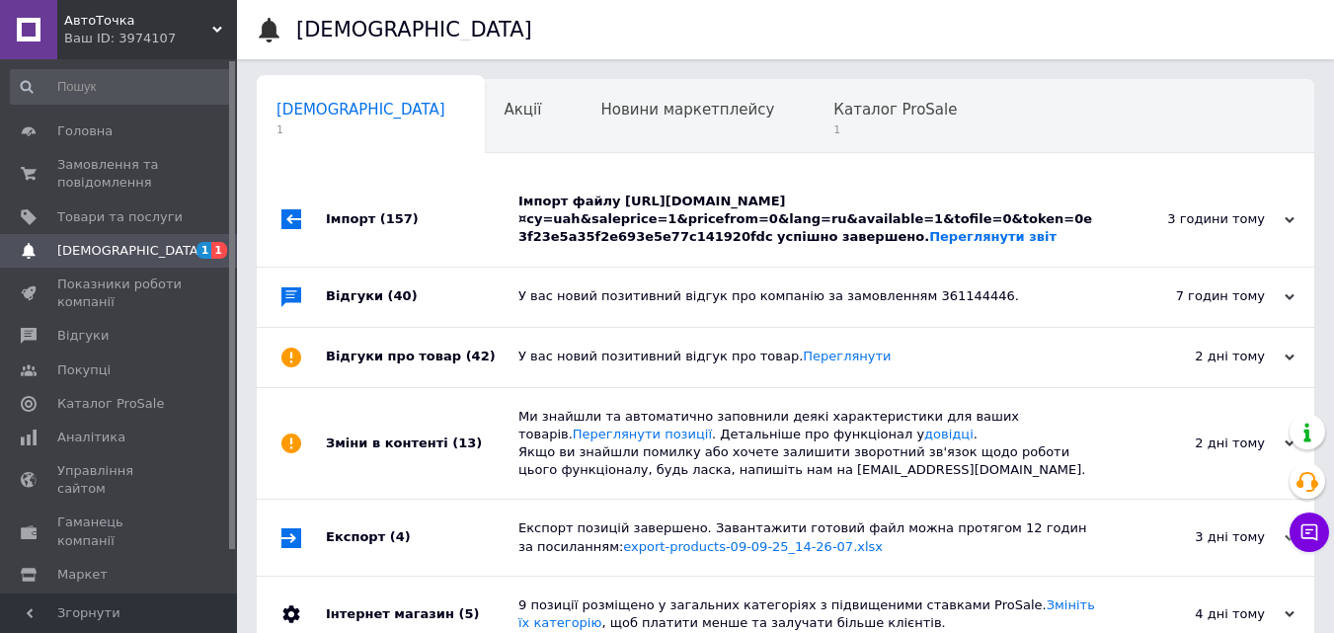
click at [654, 233] on div "Імпорт файлу [URL][DOMAIN_NAME]¤cy=uah&saleprice=1&pricefrom=0&lang=ru&availabl…" at bounding box center [808, 220] width 579 height 54
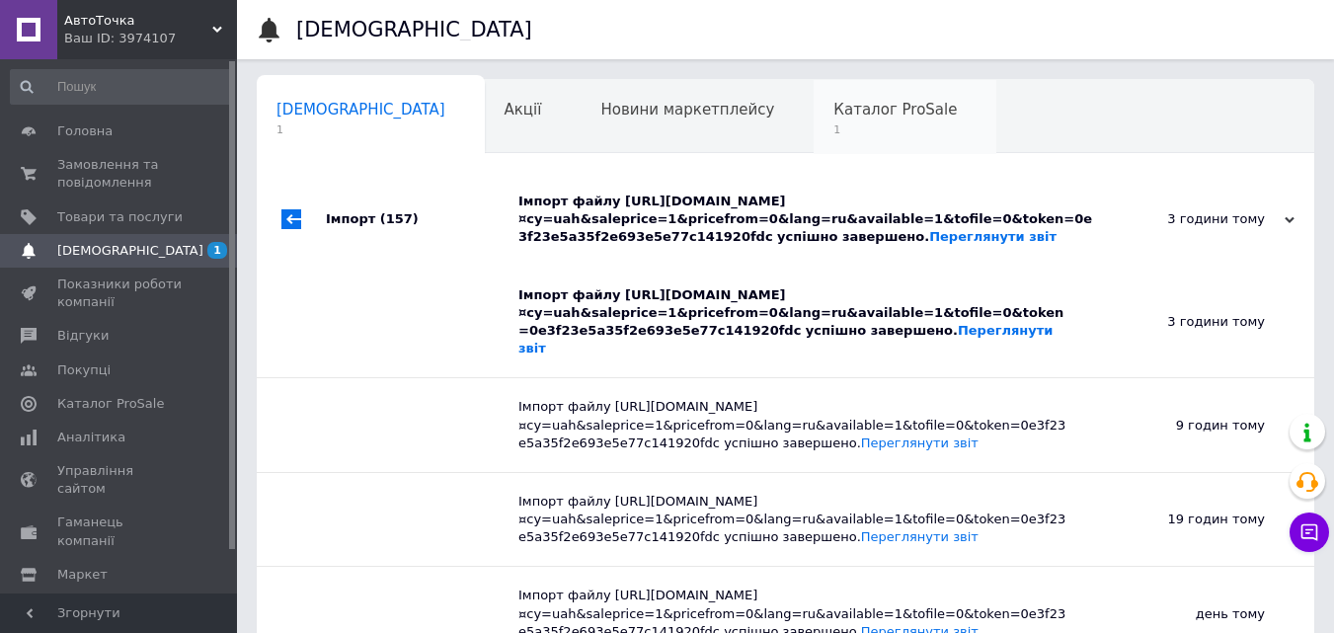
click at [834, 108] on span "Каталог ProSale" at bounding box center [895, 110] width 123 height 18
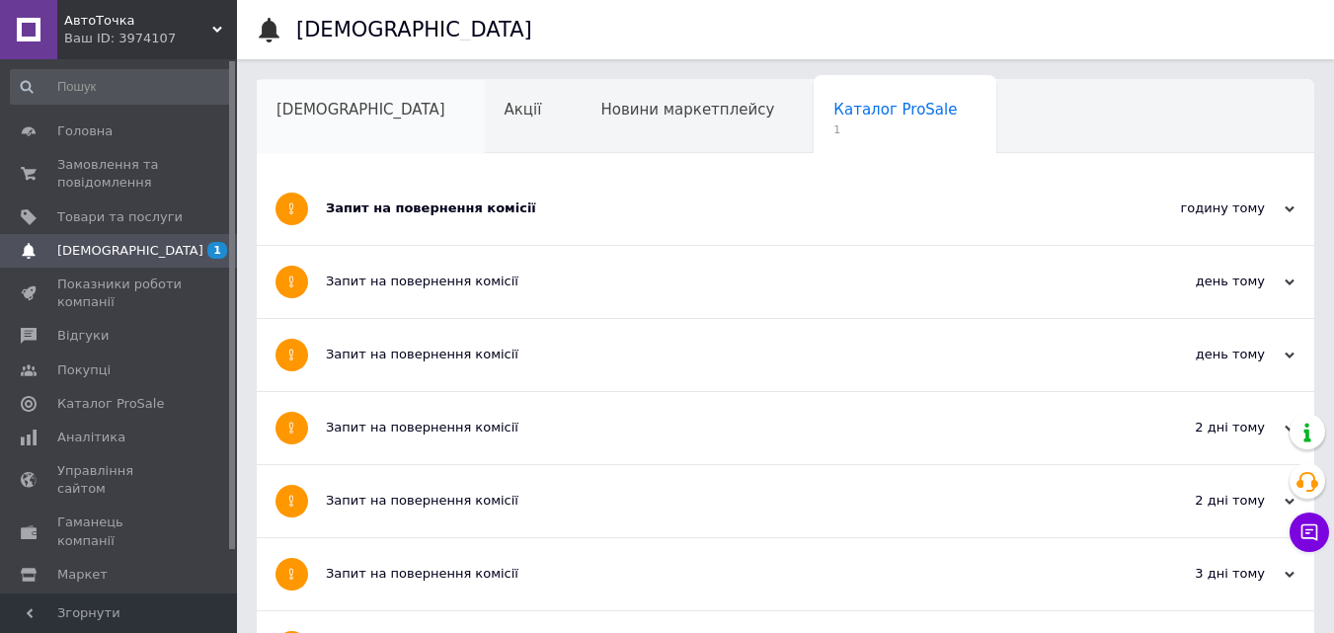
click at [297, 120] on div "[DEMOGRAPHIC_DATA]" at bounding box center [371, 117] width 228 height 75
